Goal: Task Accomplishment & Management: Manage account settings

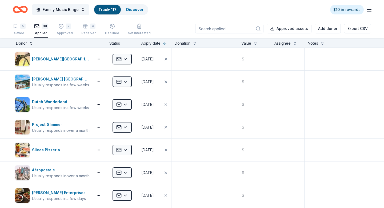
click at [30, 43] on button at bounding box center [31, 42] width 4 height 5
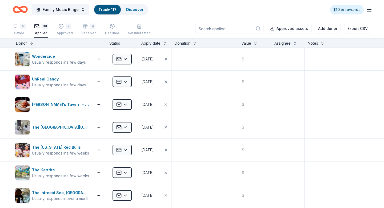
click at [32, 43] on button at bounding box center [31, 42] width 4 height 5
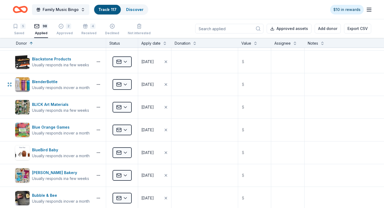
scroll to position [134, 0]
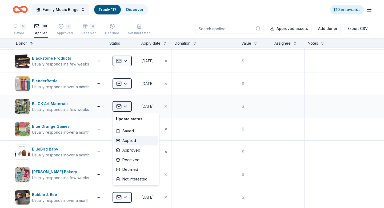
click at [124, 105] on html "Family Music Bingo Track · 117 Discover $10 in rewards 5 Saved 98 Applied 2 App…" at bounding box center [192, 104] width 384 height 208
click at [134, 151] on div "Approved" at bounding box center [136, 150] width 44 height 10
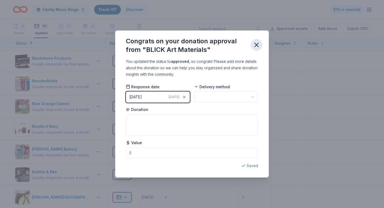
click at [255, 46] on icon "button" at bounding box center [257, 45] width 4 height 4
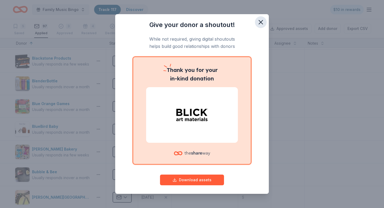
click at [264, 21] on icon "button" at bounding box center [260, 21] width 7 height 7
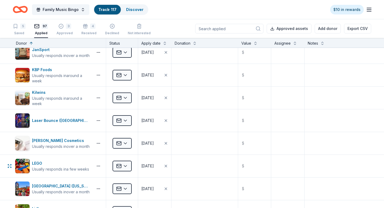
scroll to position [1006, 0]
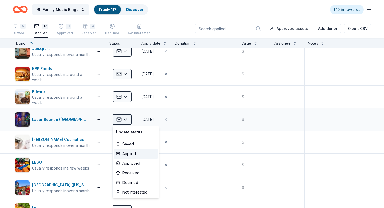
click at [125, 120] on html "Family Music Bingo Track · 117 Discover $10 in rewards 5 Saved 97 Applied 3 App…" at bounding box center [192, 104] width 384 height 208
click at [133, 170] on div "Received" at bounding box center [136, 173] width 44 height 10
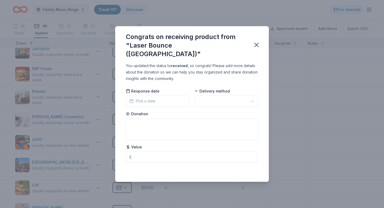
click at [214, 96] on html "Family Music Bingo Track · 117 Discover $10 in rewards 5 Saved 96 Applied 3 App…" at bounding box center [192, 104] width 384 height 208
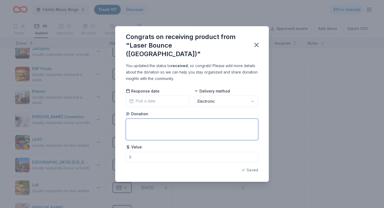
click at [194, 130] on textarea at bounding box center [192, 129] width 132 height 21
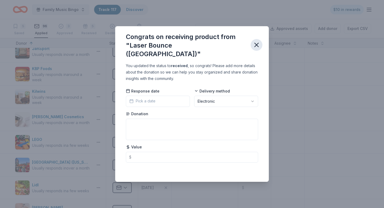
click at [257, 44] on icon "button" at bounding box center [256, 44] width 7 height 7
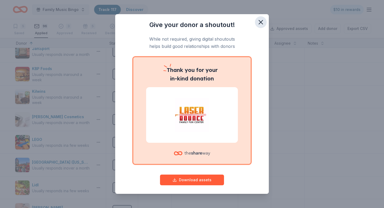
click at [260, 22] on icon "button" at bounding box center [261, 22] width 4 height 4
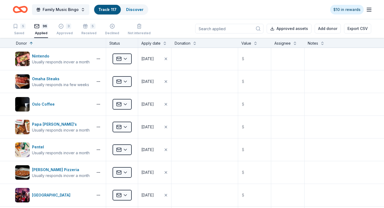
scroll to position [1451, 0]
